Goal: Complete application form

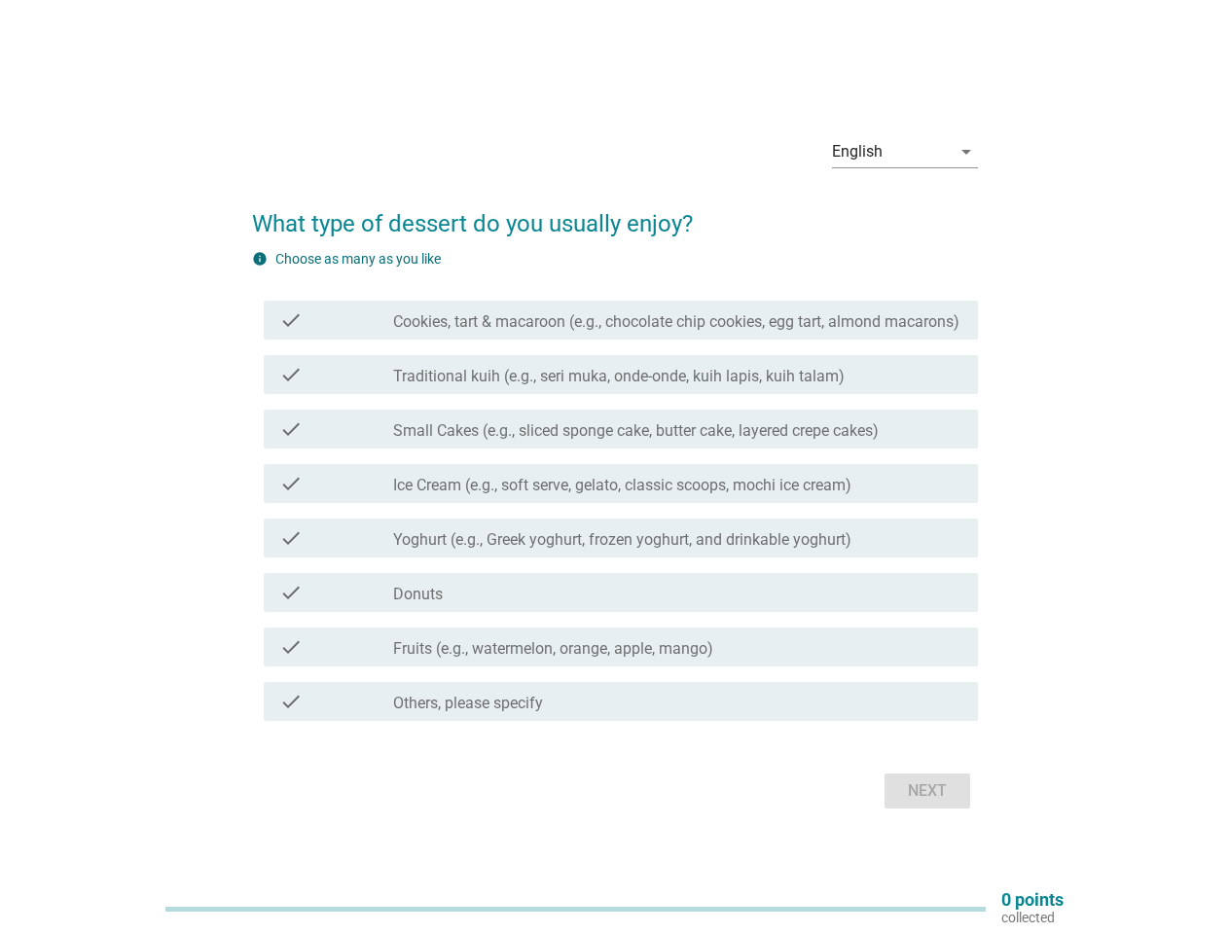
click at [615, 467] on div "check check_box_outline_blank Ice Cream (e.g., soft serve, gelato, classic scoo…" at bounding box center [621, 483] width 714 height 39
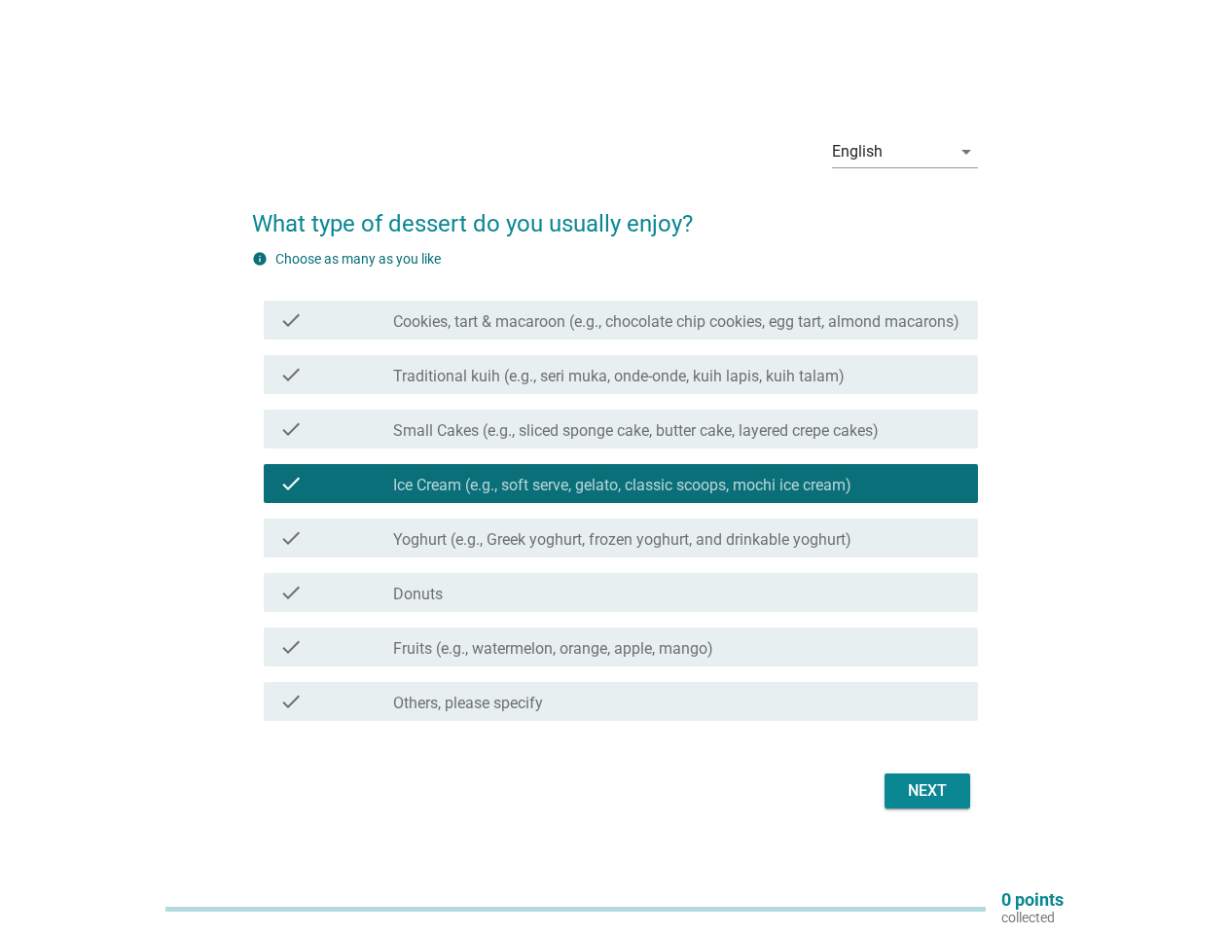
click at [905, 152] on div "English" at bounding box center [891, 151] width 119 height 31
click at [615, 489] on label "Ice Cream (e.g., soft serve, gelato, classic scoops, mochi ice cream)" at bounding box center [622, 485] width 458 height 19
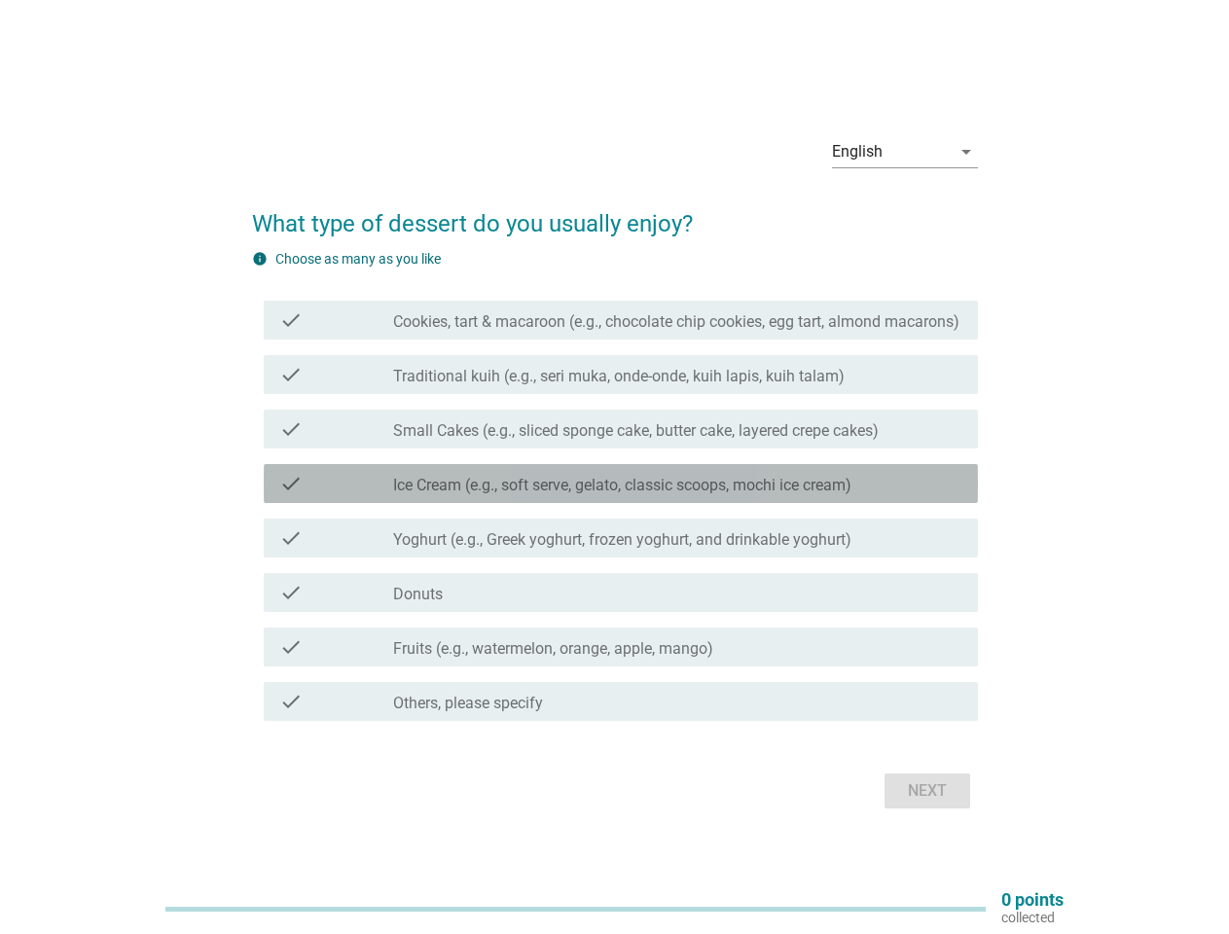
click at [621, 320] on label "Cookies, tart & macaroon (e.g., chocolate chip cookies, egg tart, almond macaro…" at bounding box center [676, 321] width 566 height 19
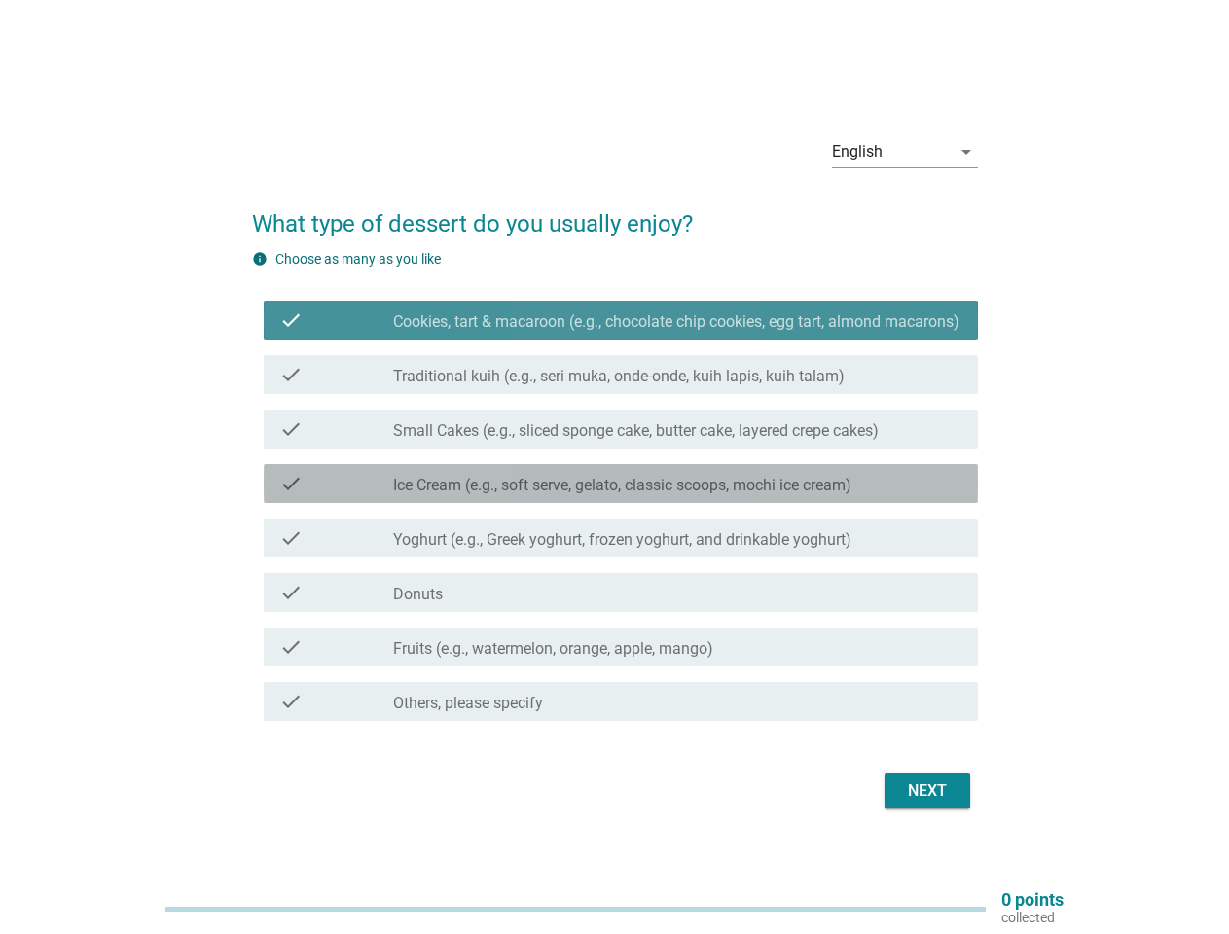
click at [621, 320] on label "Cookies, tart & macaroon (e.g., chocolate chip cookies, egg tart, almond macaro…" at bounding box center [676, 321] width 566 height 19
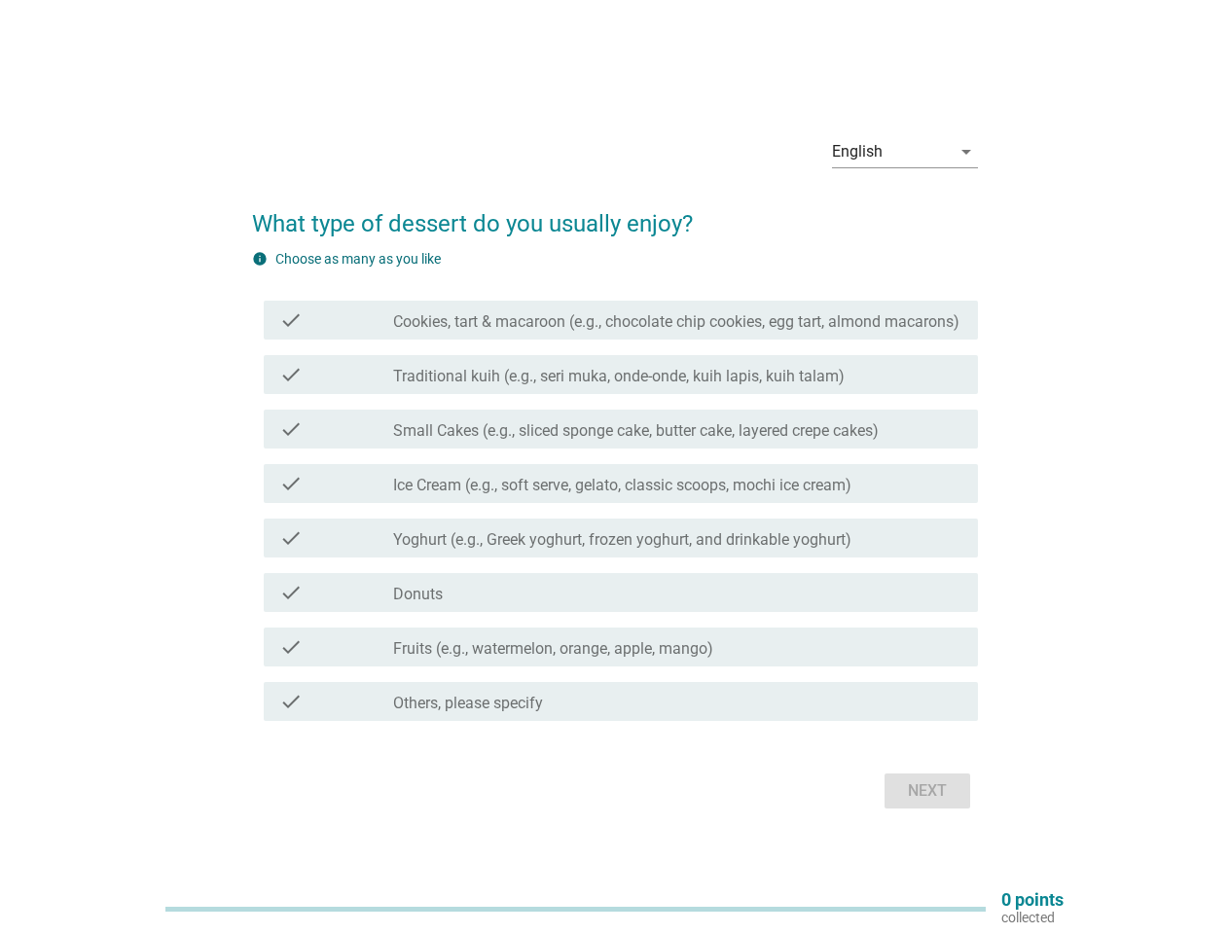
click at [676, 322] on label "Cookies, tart & macaroon (e.g., chocolate chip cookies, egg tart, almond macaro…" at bounding box center [676, 321] width 566 height 19
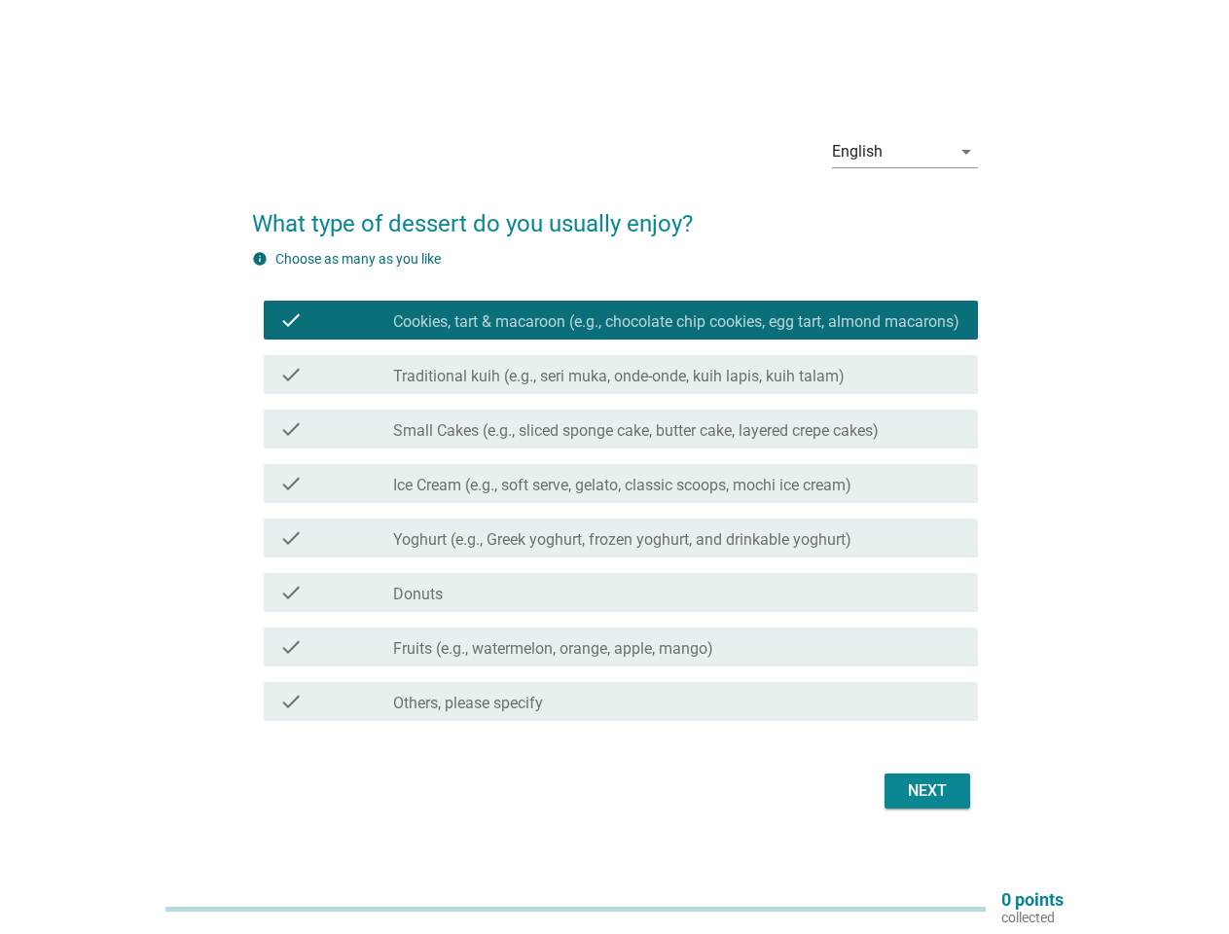
click at [676, 322] on label "Cookies, tart & macaroon (e.g., chocolate chip cookies, egg tart, almond macaro…" at bounding box center [676, 321] width 566 height 19
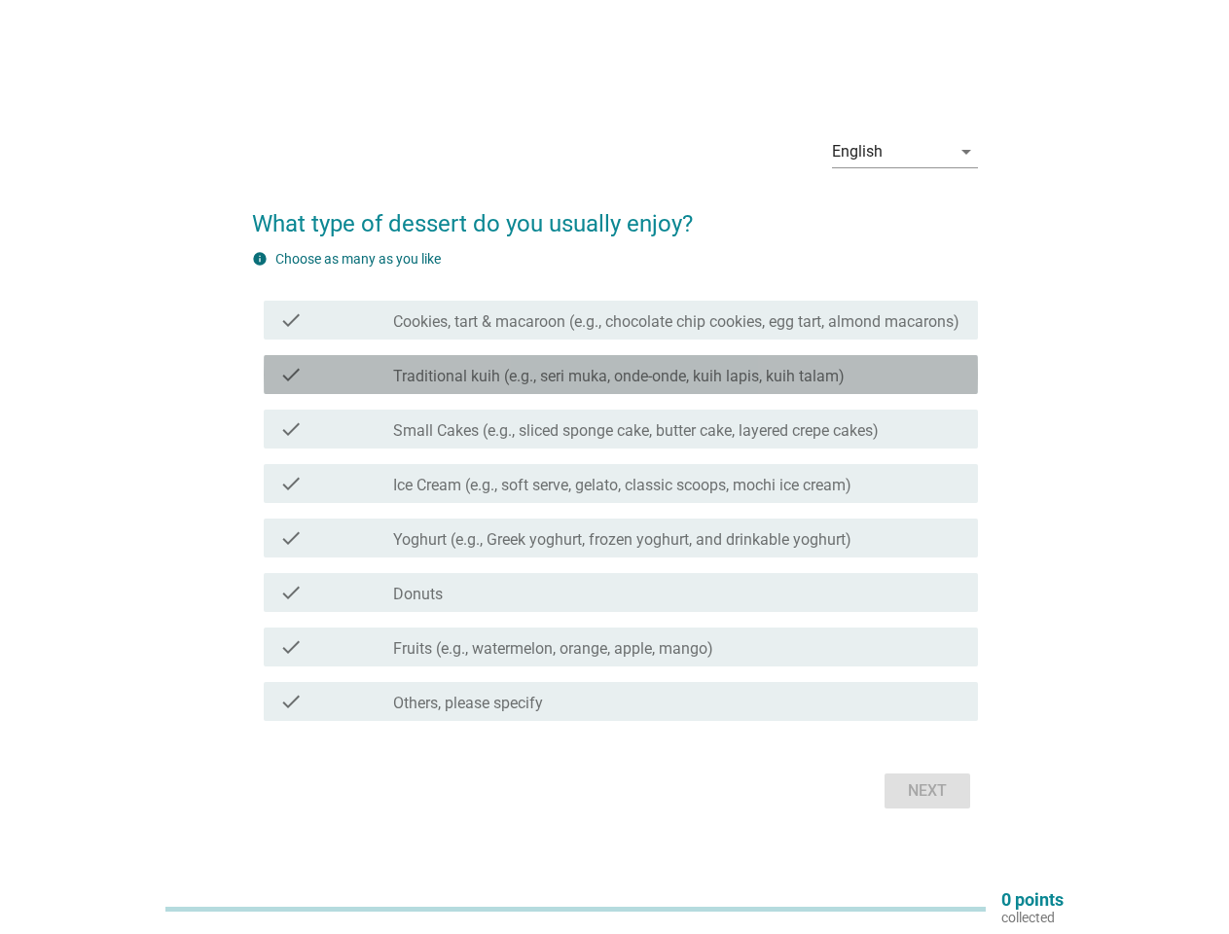
click at [621, 375] on label "Traditional kuih (e.g., seri muka, onde-onde, kuih lapis, kuih talam)" at bounding box center [619, 376] width 452 height 19
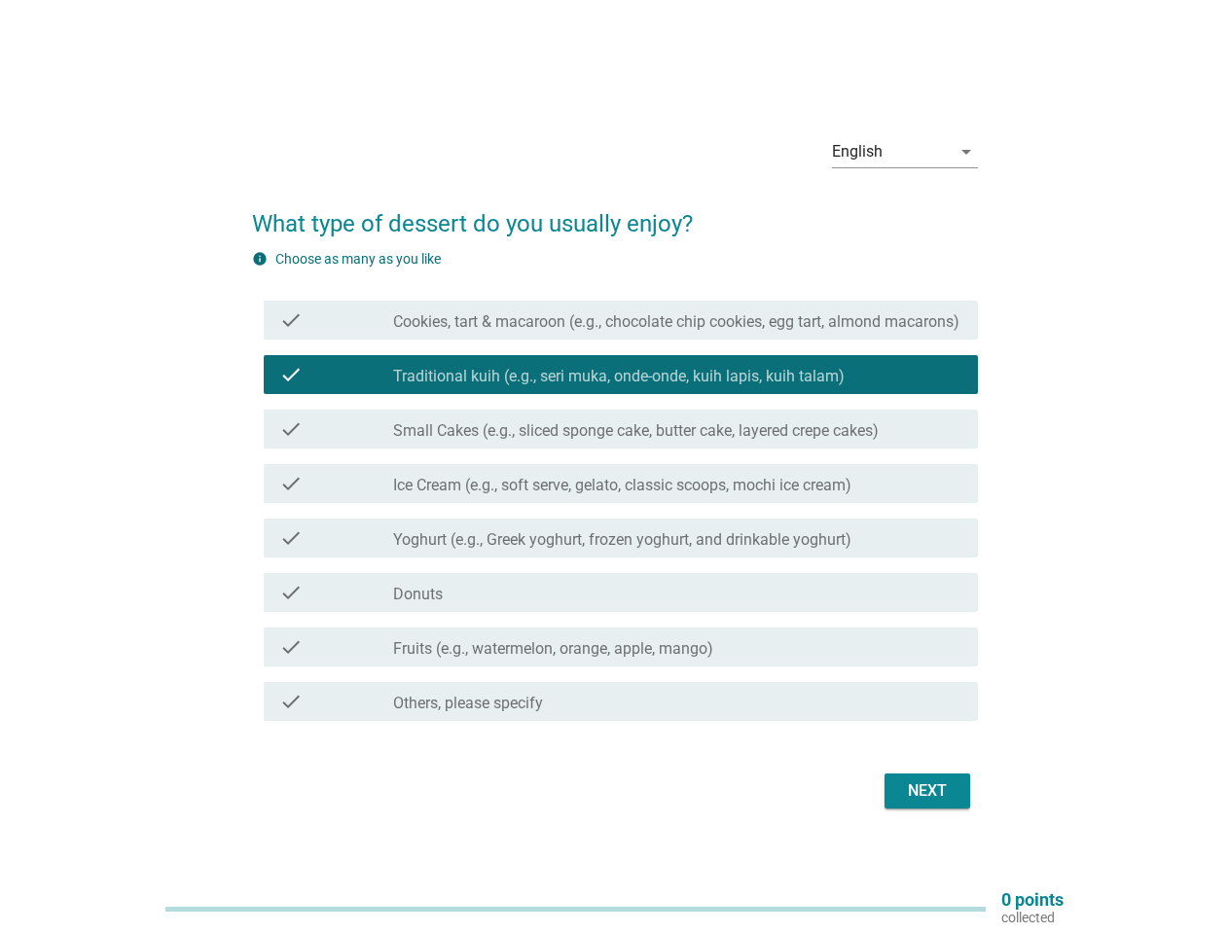
click at [621, 375] on label "Traditional kuih (e.g., seri muka, onde-onde, kuih lapis, kuih talam)" at bounding box center [619, 376] width 452 height 19
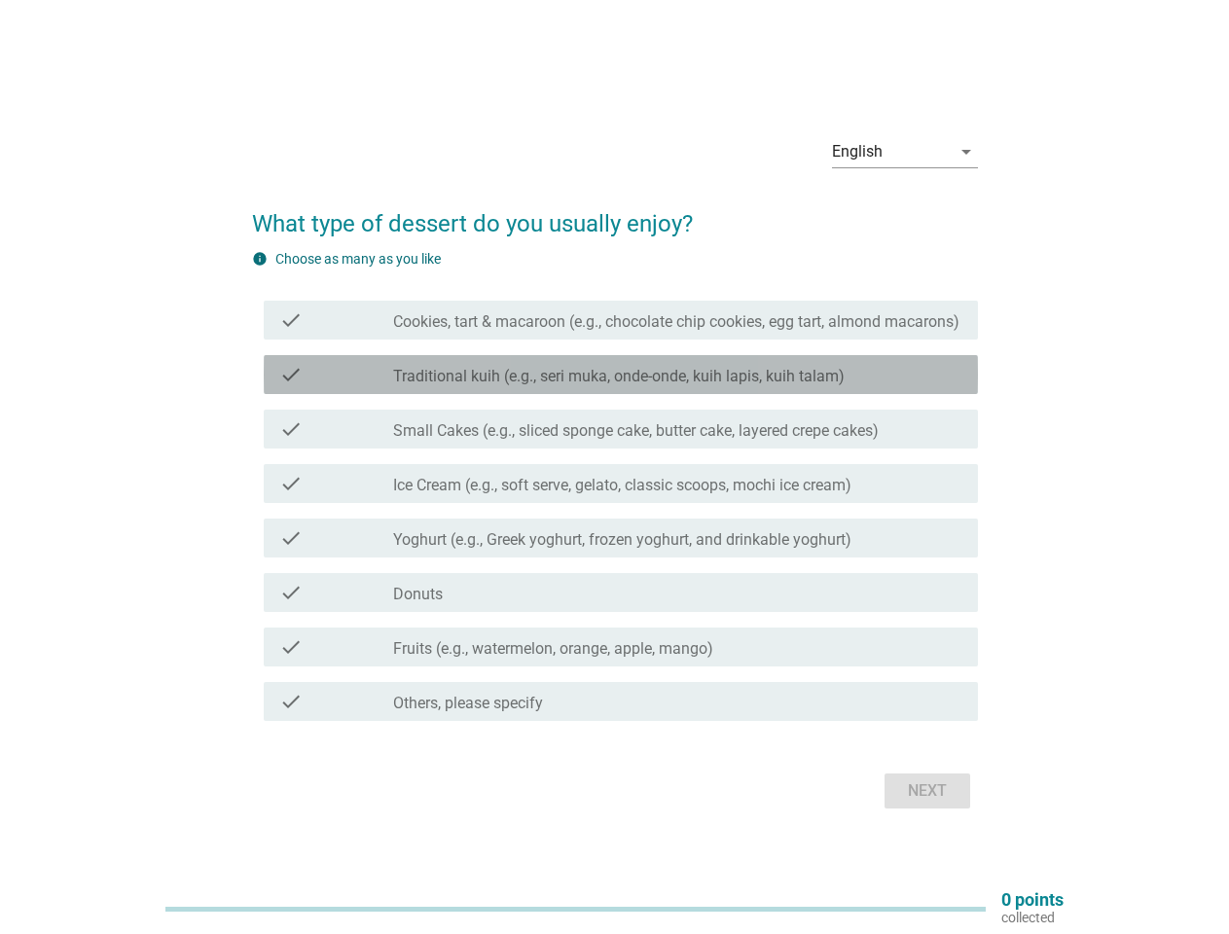
click at [619, 377] on label "Traditional kuih (e.g., seri muka, onde-onde, kuih lapis, kuih talam)" at bounding box center [619, 376] width 452 height 19
